Goal: Task Accomplishment & Management: Use online tool/utility

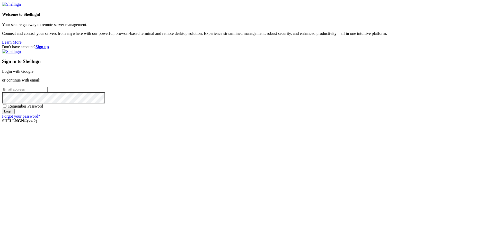
click at [33, 73] on link "Login with Google" at bounding box center [17, 71] width 31 height 4
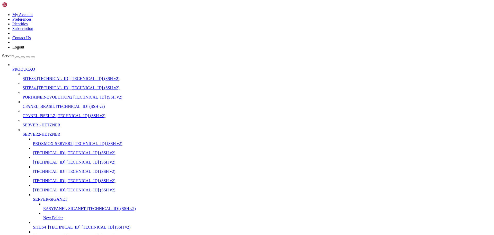
click at [28, 57] on div "button" at bounding box center [28, 57] width 0 height 0
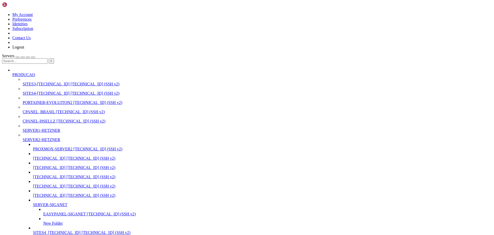
click at [40, 58] on input "text" at bounding box center [25, 60] width 46 height 5
drag, startPoint x: 18, startPoint y: 30, endPoint x: -14, endPoint y: 22, distance: 33.0
type input "97"
